Goal: Task Accomplishment & Management: Use online tool/utility

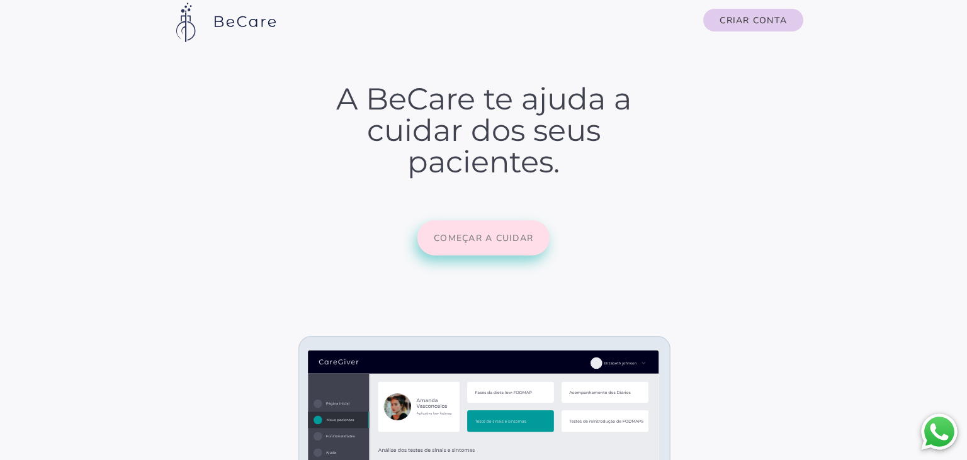
click at [0, 0] on slot "Começar a cuidar" at bounding box center [0, 0] width 0 height 0
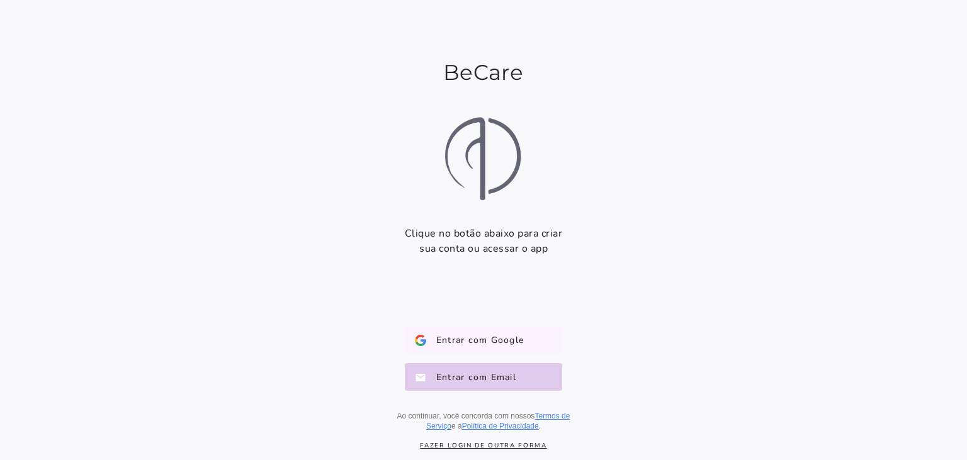
click at [512, 334] on button "Entrar com Google Google" at bounding box center [483, 341] width 157 height 28
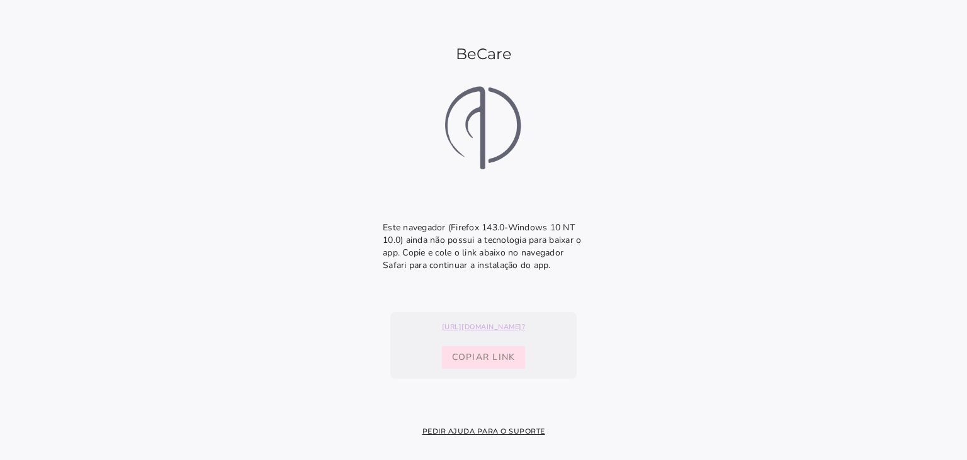
click at [496, 358] on span "Copiar link" at bounding box center [484, 357] width 64 height 13
click at [500, 355] on span "Copiar link" at bounding box center [484, 357] width 64 height 13
